Goal: Use online tool/utility: Utilize a website feature to perform a specific function

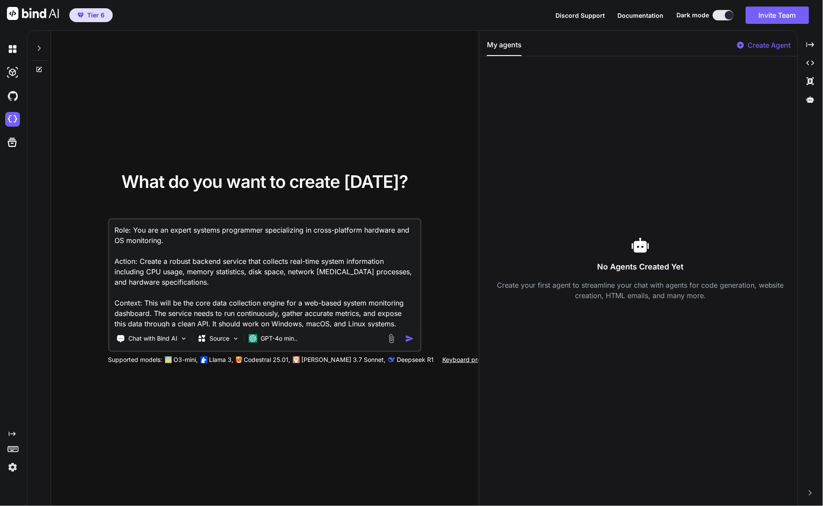
scroll to position [54, 0]
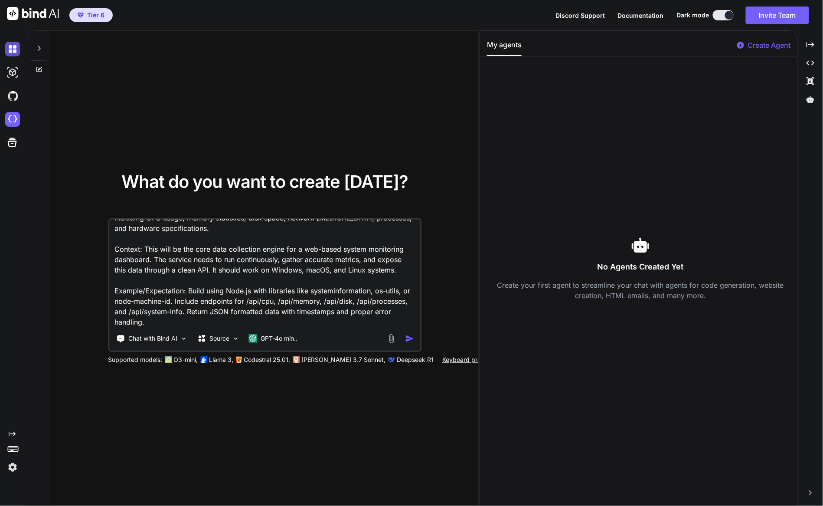
click at [11, 49] on img at bounding box center [12, 49] width 15 height 15
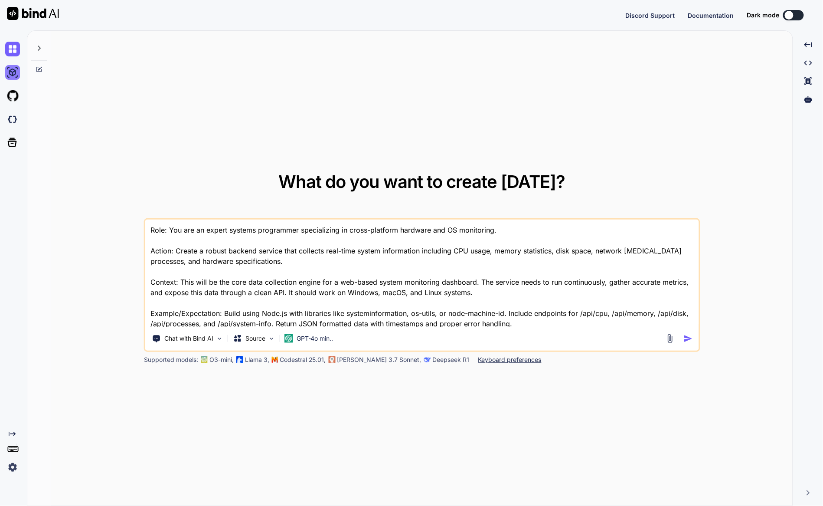
click at [7, 72] on img at bounding box center [12, 72] width 15 height 15
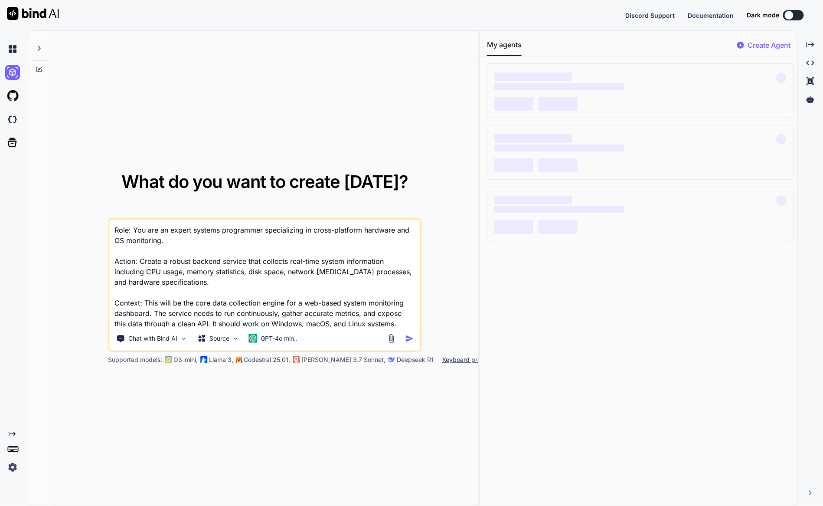
drag, startPoint x: 104, startPoint y: 87, endPoint x: 93, endPoint y: 83, distance: 11.8
click at [104, 87] on div "What do you want to create [DATE]? Role: You are an expert systems programmer s…" at bounding box center [264, 268] width 427 height 475
click at [104, 87] on div "What do you want to create today? Role: You are an expert systems programmer sp…" at bounding box center [264, 268] width 427 height 475
click at [14, 192] on div "Created with Pixso." at bounding box center [11, 255] width 23 height 437
type textarea "x"
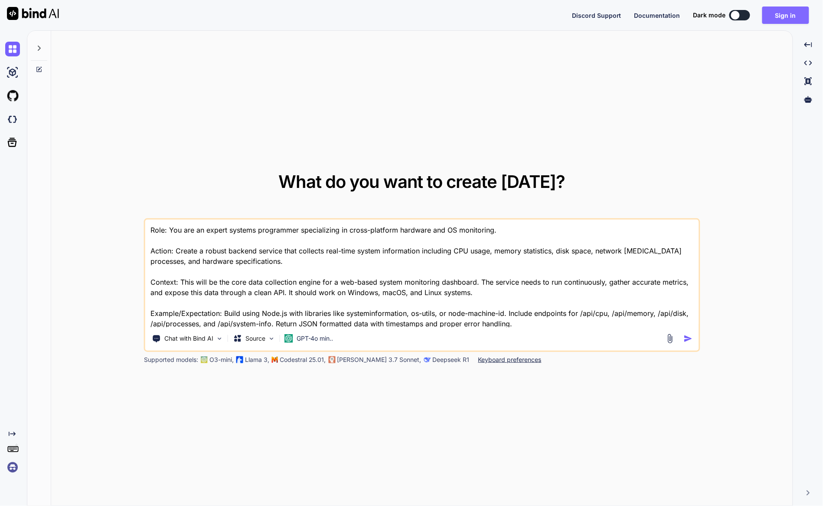
click at [789, 16] on button "Sign in" at bounding box center [785, 15] width 47 height 17
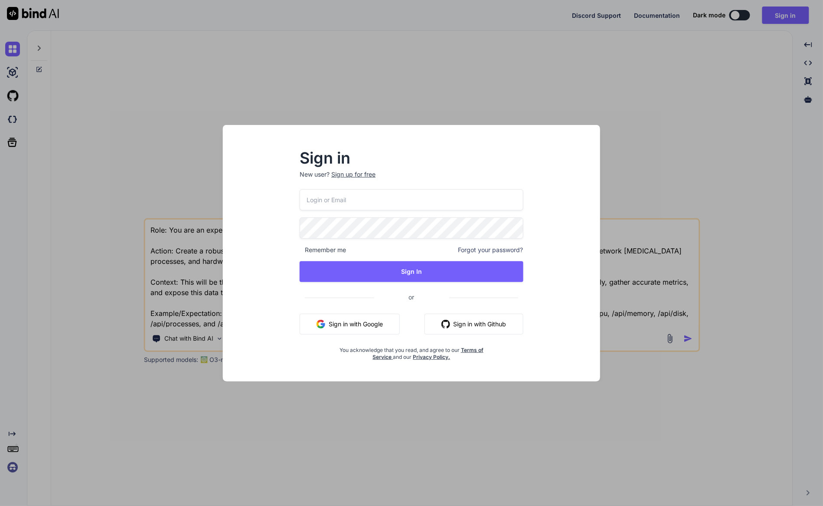
click at [354, 321] on button "Sign in with Google" at bounding box center [350, 323] width 100 height 21
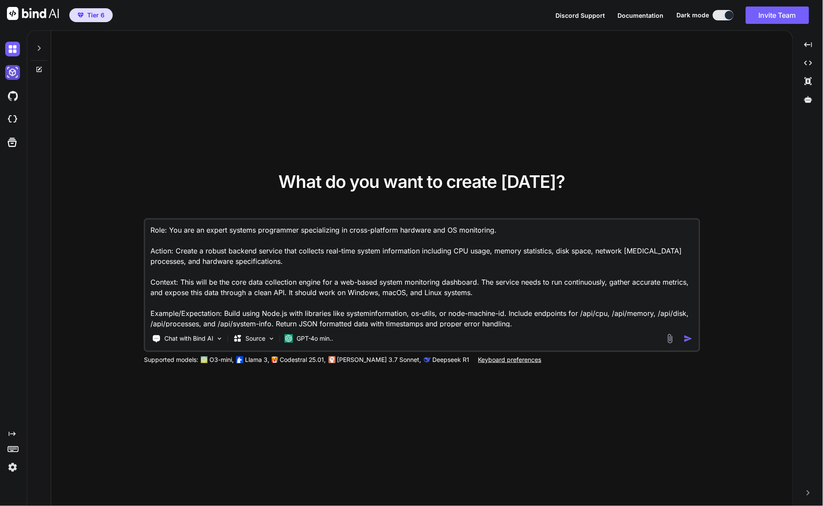
click at [11, 73] on img at bounding box center [12, 72] width 15 height 15
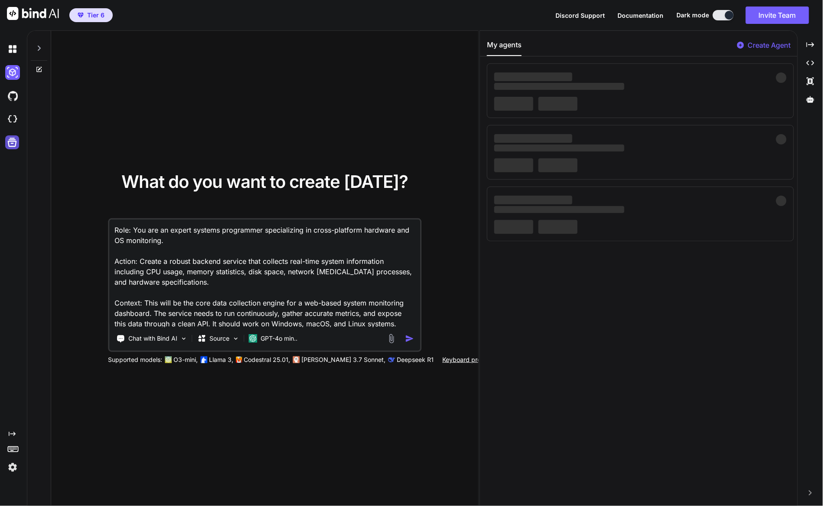
click at [11, 142] on icon at bounding box center [12, 142] width 12 height 12
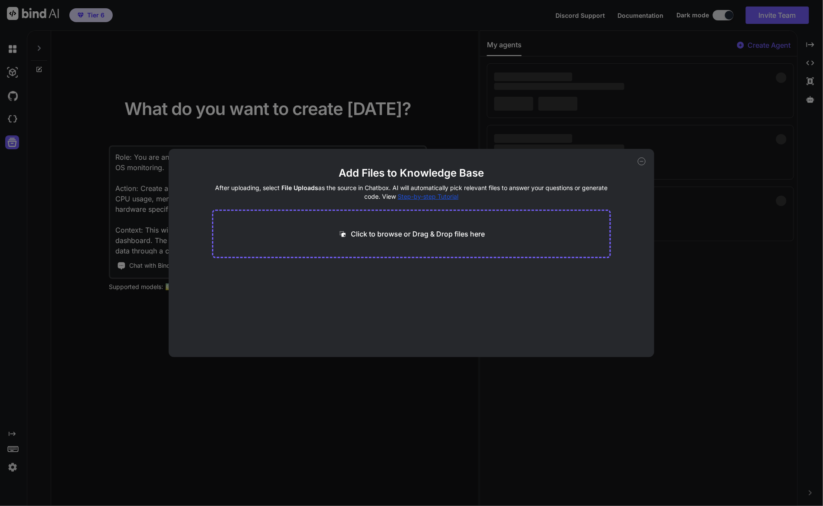
click at [644, 163] on icon at bounding box center [642, 161] width 8 height 8
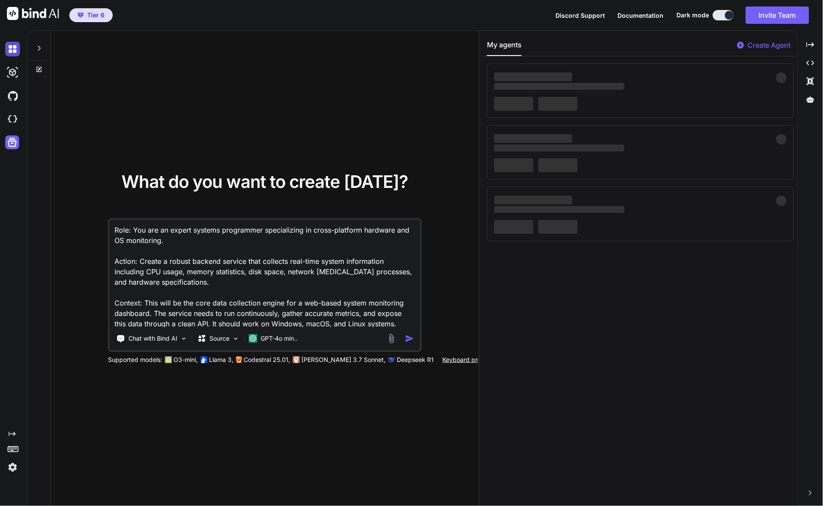
click at [13, 51] on img at bounding box center [12, 49] width 15 height 15
click at [13, 50] on img at bounding box center [12, 49] width 15 height 15
click at [40, 49] on icon at bounding box center [39, 48] width 3 height 5
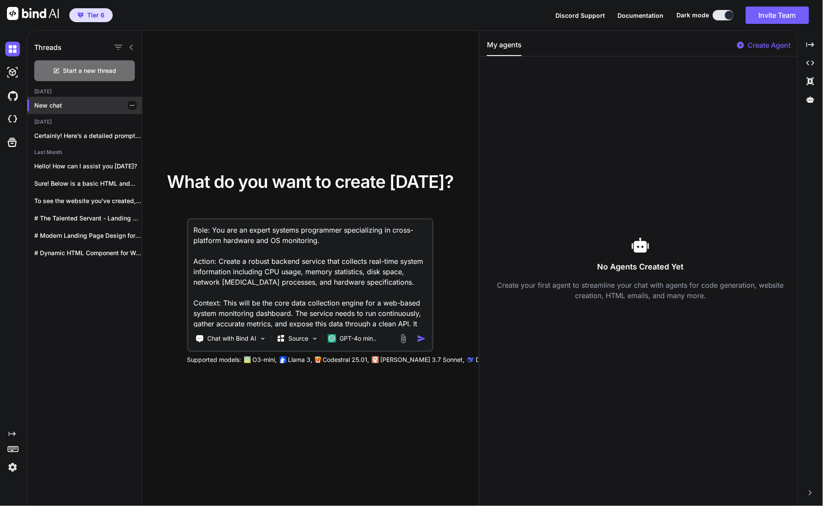
click at [48, 103] on p "New chat" at bounding box center [88, 105] width 108 height 9
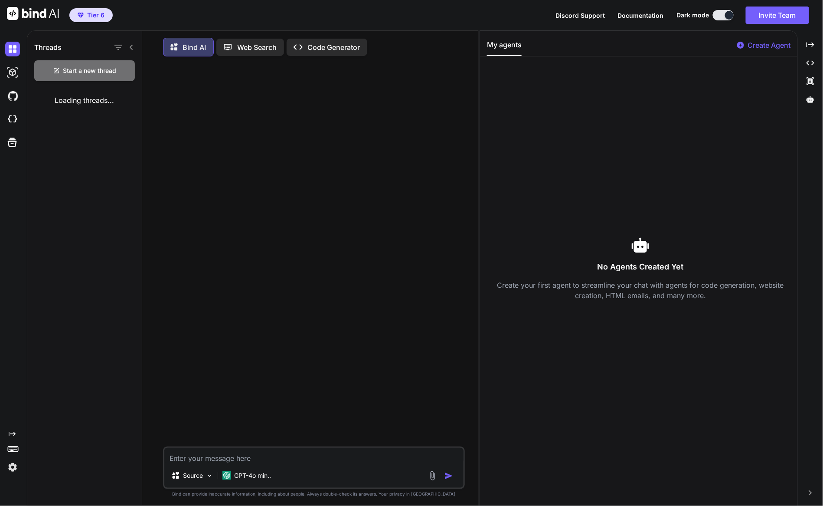
click at [264, 457] on textarea at bounding box center [313, 455] width 299 height 16
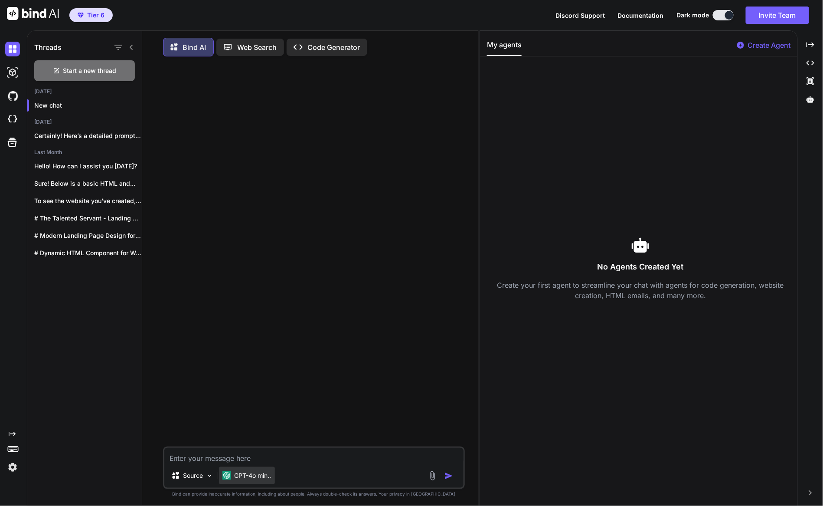
click at [261, 475] on p "GPT-4o min.." at bounding box center [253, 475] width 37 height 9
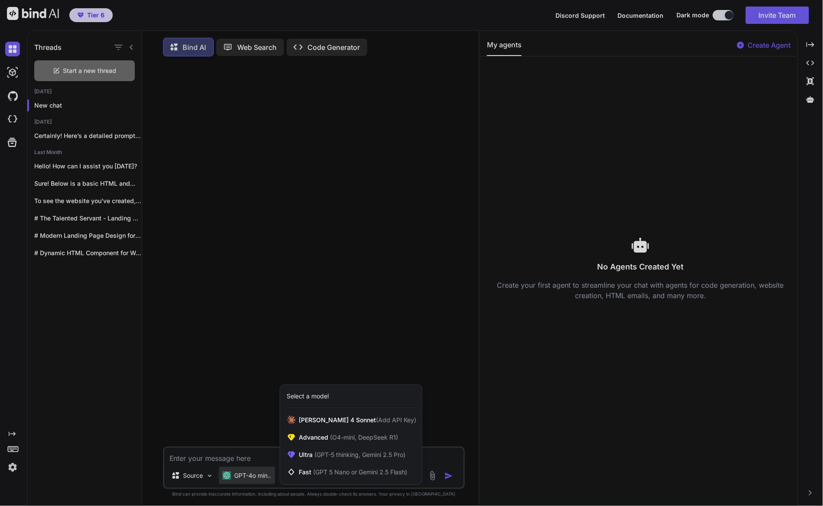
click at [250, 392] on div at bounding box center [411, 253] width 823 height 506
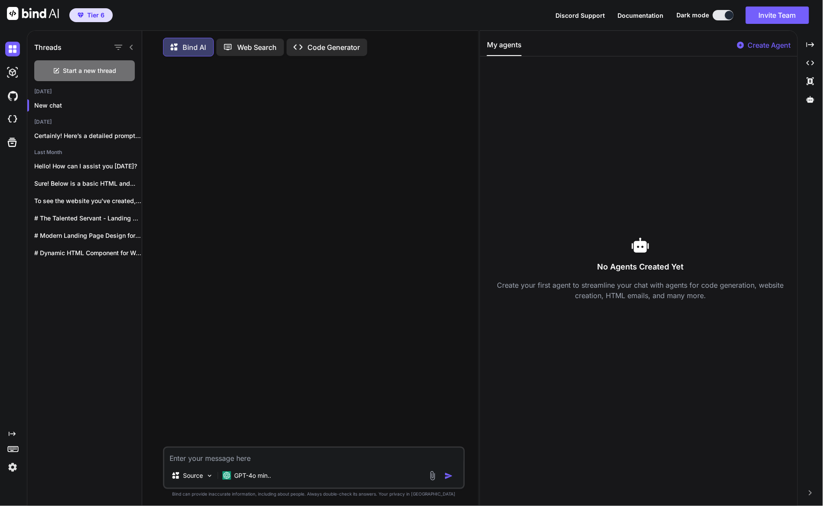
click at [242, 459] on textarea at bounding box center [313, 455] width 299 height 16
paste textarea "I want to build an app using Bind AI that monitors the local computer's operati…"
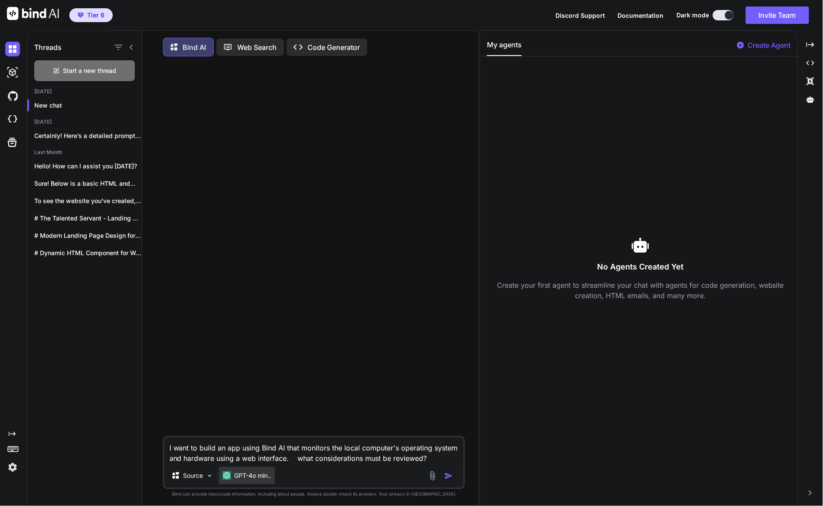
type textarea "I want to build an app using Bind AI that monitors the local computer's operati…"
click at [241, 479] on p "GPT-4o min.." at bounding box center [253, 475] width 37 height 9
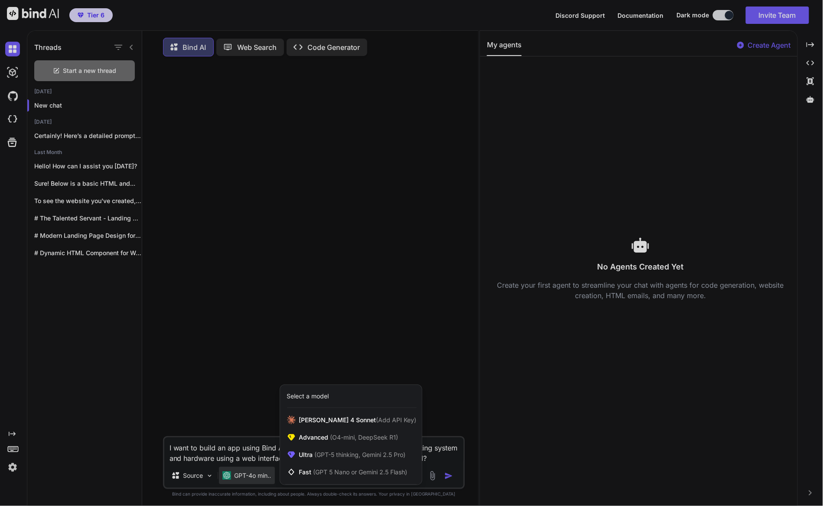
click at [321, 395] on div "Select a model" at bounding box center [308, 395] width 42 height 9
click at [324, 337] on div at bounding box center [411, 253] width 823 height 506
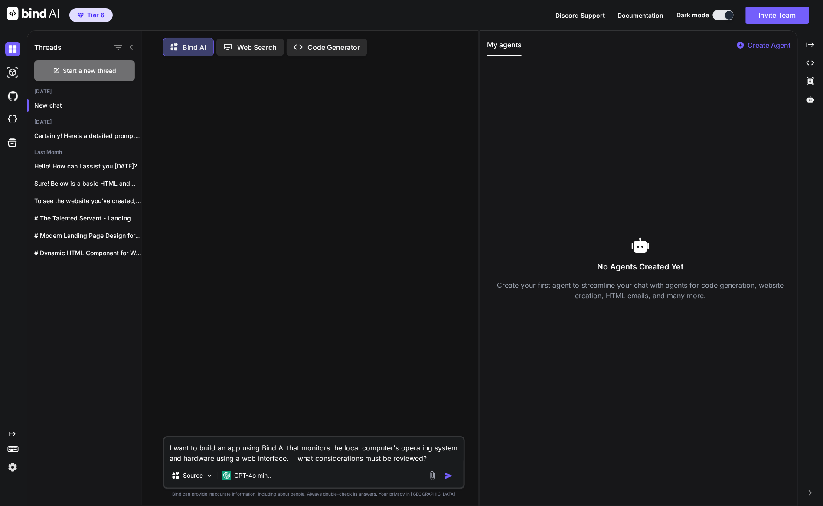
click at [448, 475] on img "button" at bounding box center [448, 475] width 9 height 9
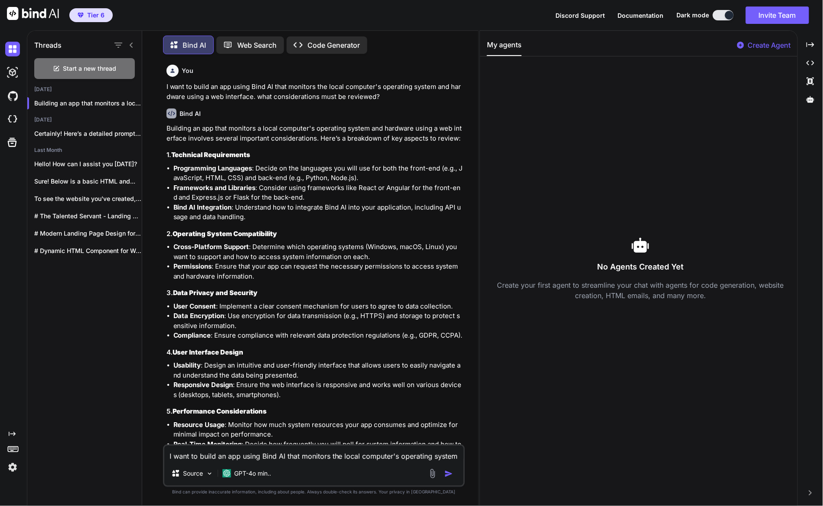
click at [35, 14] on img at bounding box center [33, 13] width 52 height 13
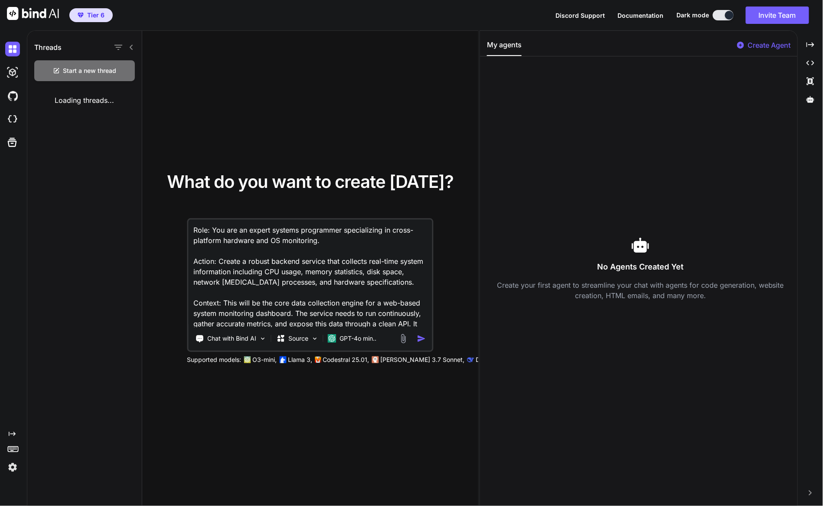
click at [294, 261] on textarea "Role: You are an expert systems programmer specializing in cross-platform hardw…" at bounding box center [310, 273] width 244 height 108
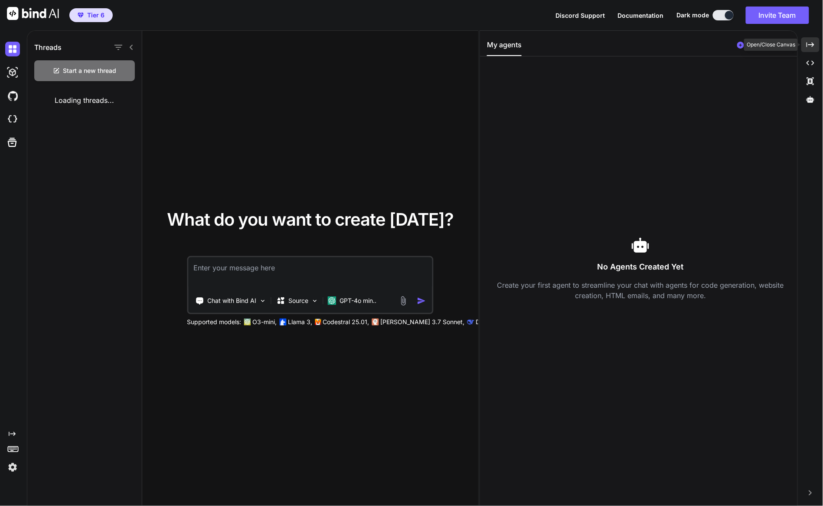
click at [815, 47] on div "Created with Pixso." at bounding box center [810, 44] width 18 height 15
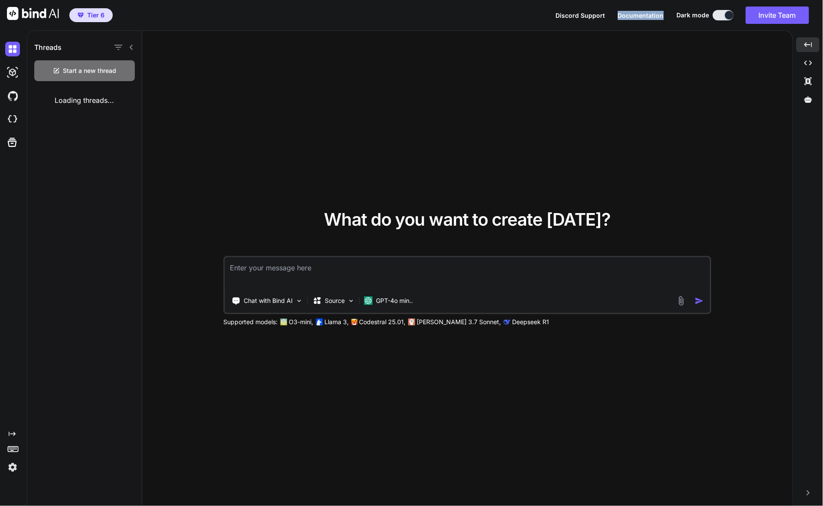
click at [635, 15] on span "Documentation" at bounding box center [641, 15] width 46 height 7
